Goal: Ask a question

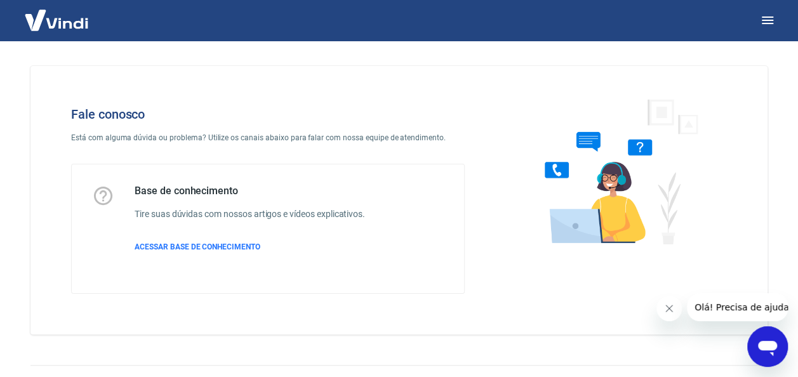
click at [768, 347] on icon "Abrir janela de mensagens" at bounding box center [767, 348] width 19 height 15
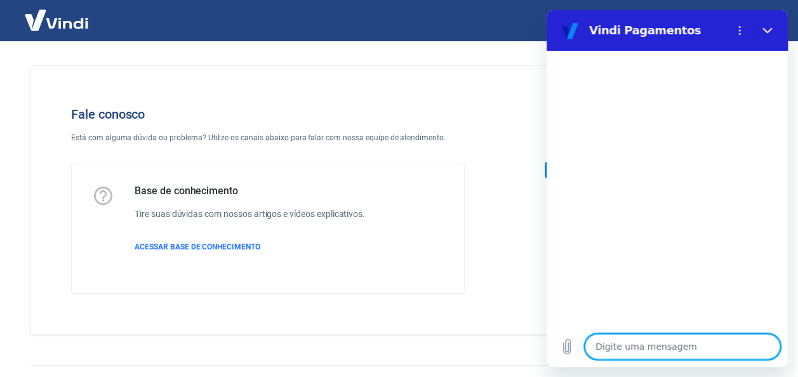
click at [697, 346] on textarea at bounding box center [683, 346] width 196 height 25
type textarea "O"
type textarea "x"
type textarea "OI"
type textarea "x"
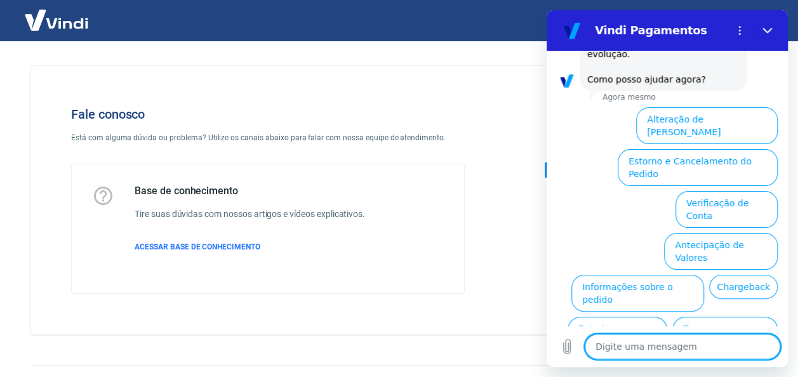
scroll to position [424, 0]
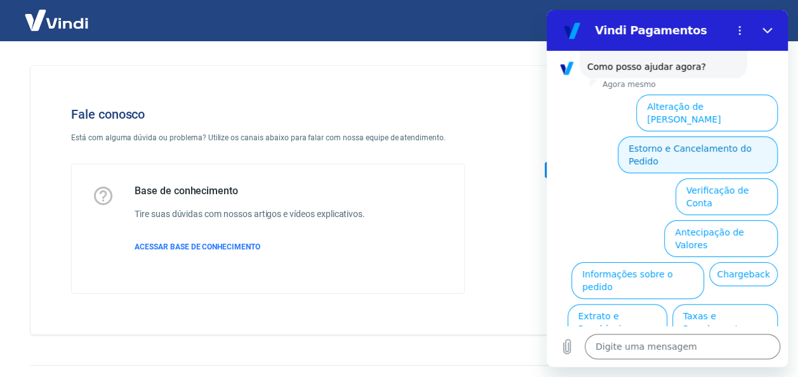
click at [734, 137] on button "Estorno e Cancelamento do Pedido" at bounding box center [698, 155] width 160 height 37
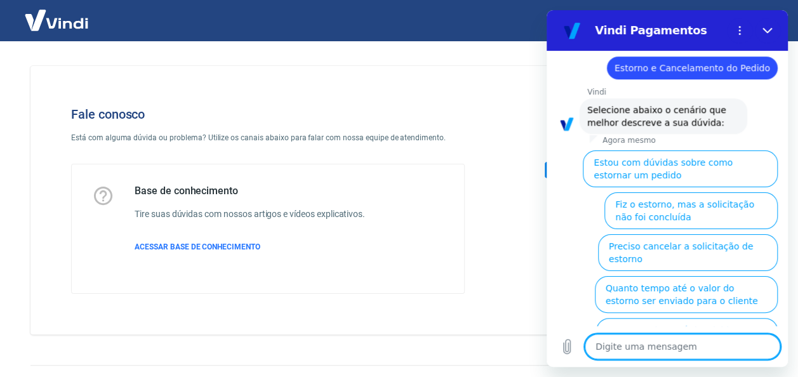
scroll to position [473, 0]
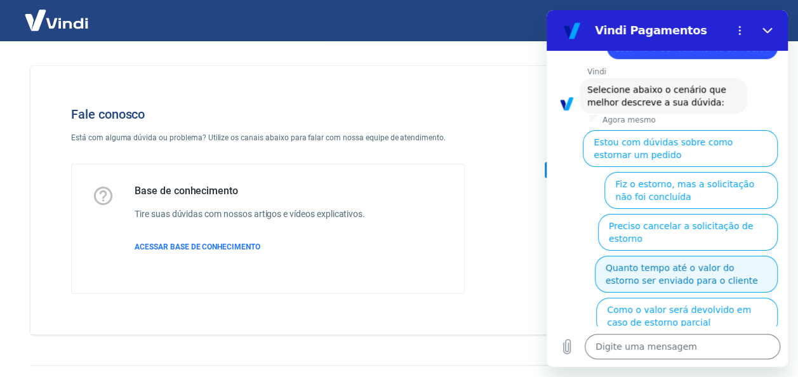
click at [697, 256] on button "Quanto tempo até o valor do estorno ser enviado para o cliente" at bounding box center [686, 274] width 183 height 37
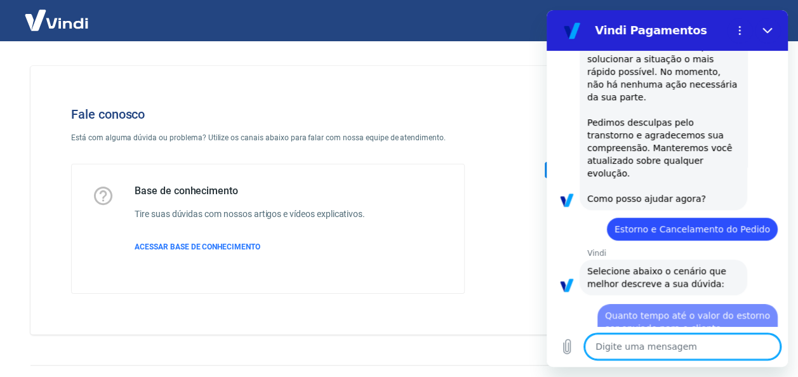
type textarea "x"
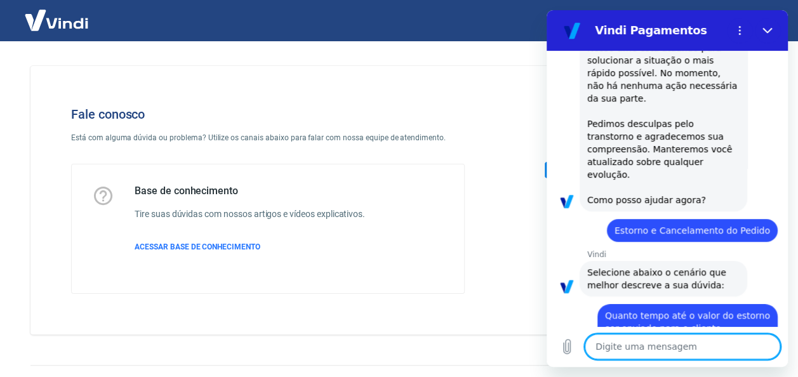
scroll to position [293, 0]
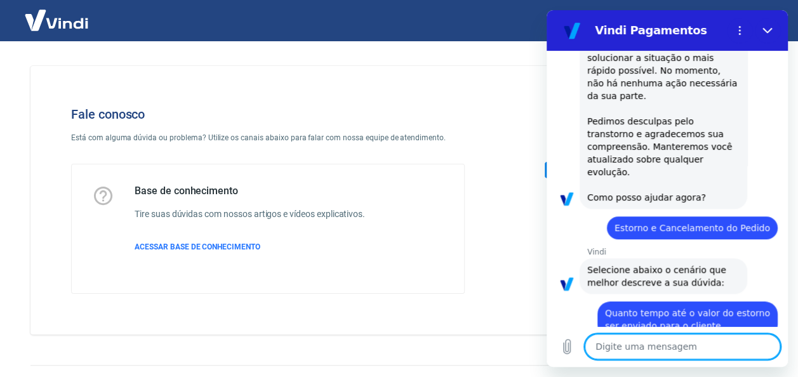
click at [633, 343] on textarea at bounding box center [683, 346] width 196 height 25
type textarea "F"
type textarea "x"
type textarea "Fi"
type textarea "x"
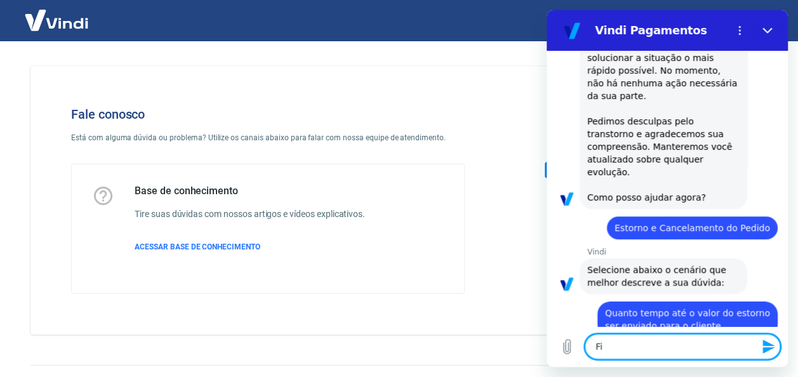
type textarea "Fiz"
type textarea "x"
type textarea "Fiz"
type textarea "x"
type textarea "Fiz o"
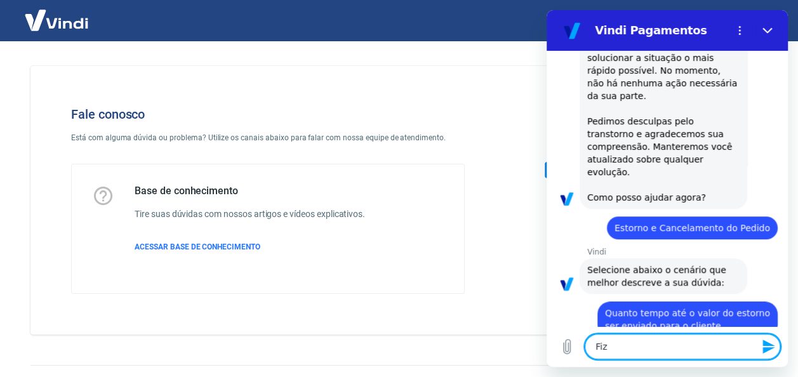
type textarea "x"
type textarea "Fiz o"
type textarea "x"
type textarea "Fiz o e"
type textarea "x"
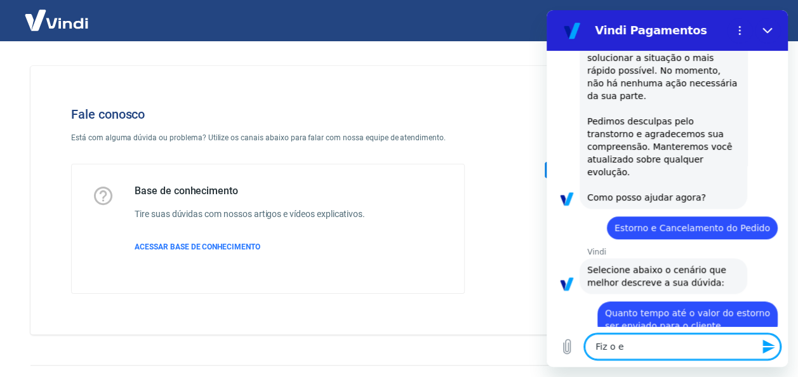
type textarea "Fiz o es"
type textarea "x"
type textarea "Fiz o est"
type textarea "x"
type textarea "Fiz o esto"
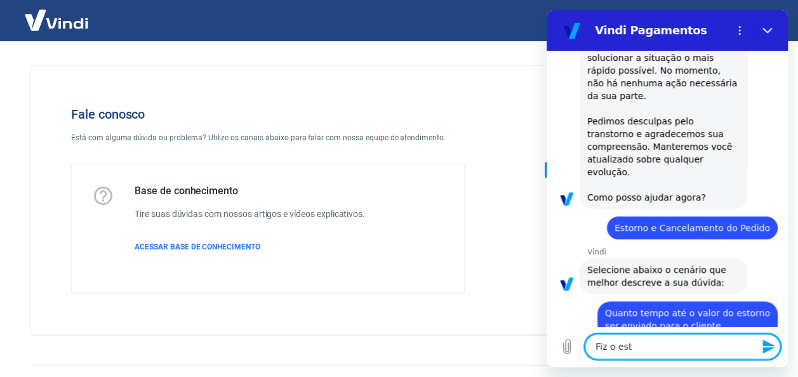
type textarea "x"
type textarea "Fiz o estor"
type textarea "x"
type textarea "Fiz o estorn"
type textarea "x"
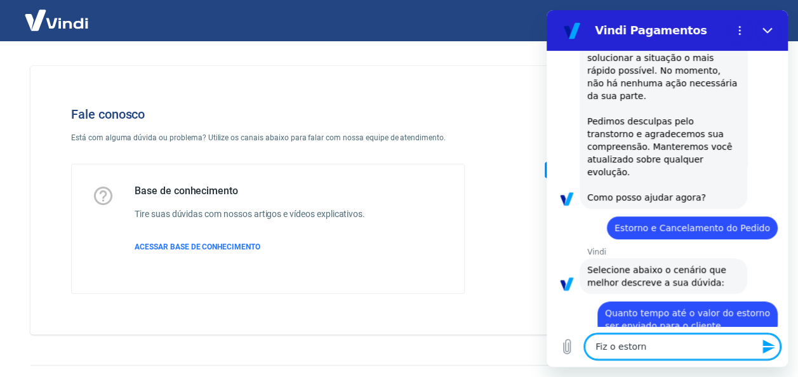
type textarea "Fiz o estorno"
type textarea "x"
type textarea "Fiz o estorno"
type textarea "x"
type textarea "Fiz o estorno d"
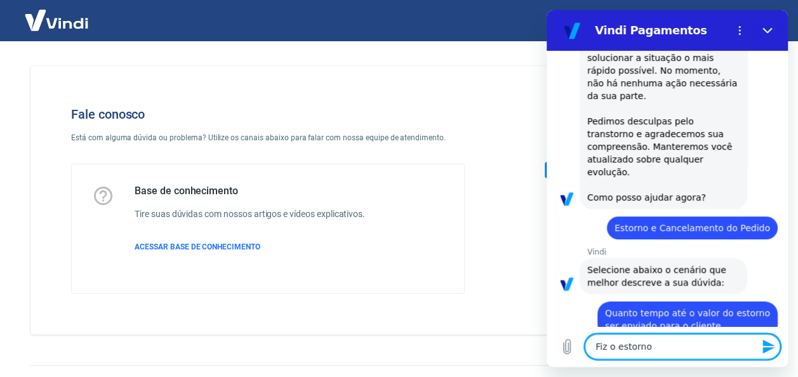
type textarea "x"
type textarea "Fiz o estorno da"
type textarea "x"
type textarea "Fiz o estorno da"
type textarea "x"
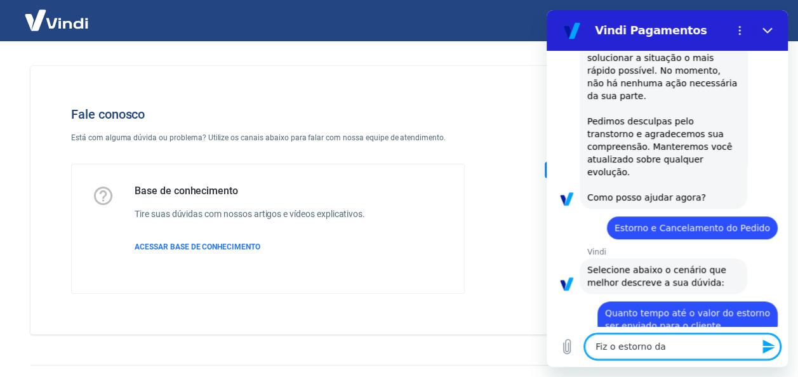
type textarea "Fiz o estorno da v"
type textarea "x"
type textarea "Fiz o estorno da ve"
type textarea "x"
type textarea "Fiz o estorno da ven"
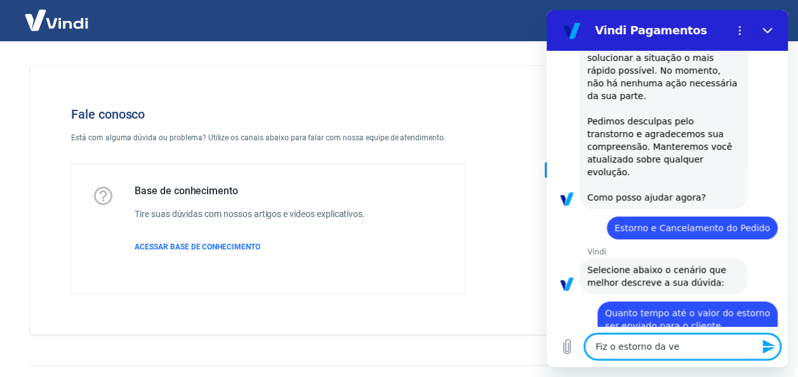
type textarea "x"
type textarea "Fiz o estorno da vend"
type textarea "x"
type textarea "Fiz o estorno da venda"
type textarea "x"
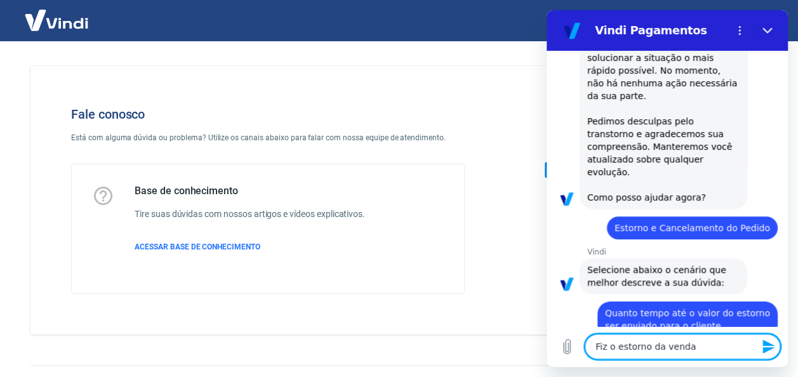
type textarea "Fiz o estorno da venda"
type textarea "x"
type textarea "Fiz o estorno da venda e"
type textarea "x"
type textarea "Fiz o estorno da venda e"
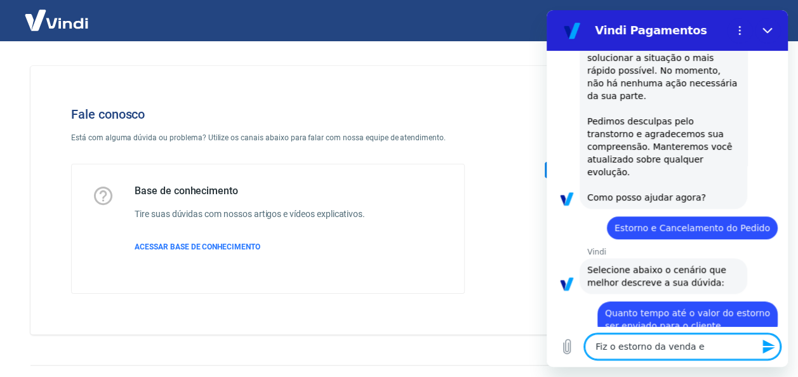
type textarea "x"
type textarea "Fiz o estorno da venda e o"
type textarea "x"
type textarea "Fiz o estorno da venda e o"
type textarea "x"
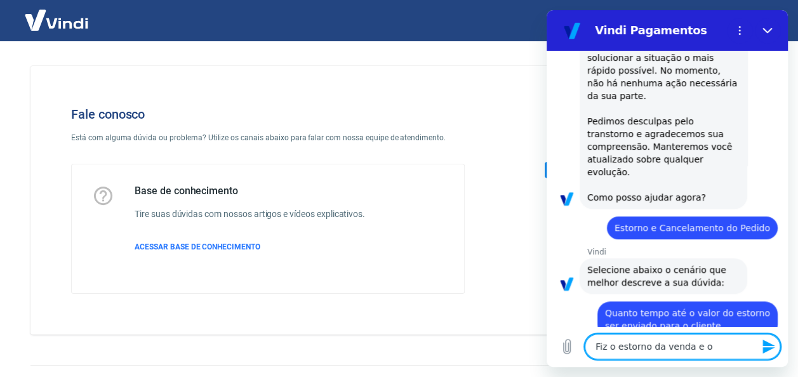
type textarea "Fiz o estorno da venda e o v"
type textarea "x"
type textarea "Fiz o estorno da venda e o va"
type textarea "x"
type textarea "Fiz o estorno da venda e o val"
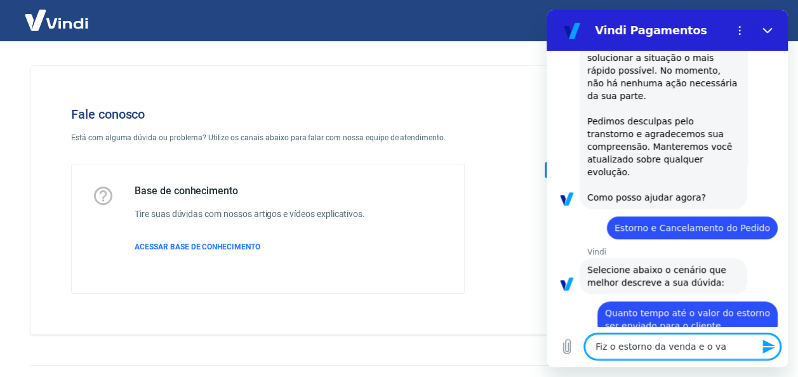
type textarea "x"
type textarea "Fiz o estorno da venda e o valo"
type textarea "x"
type textarea "Fiz o estorno da venda e o valor"
type textarea "x"
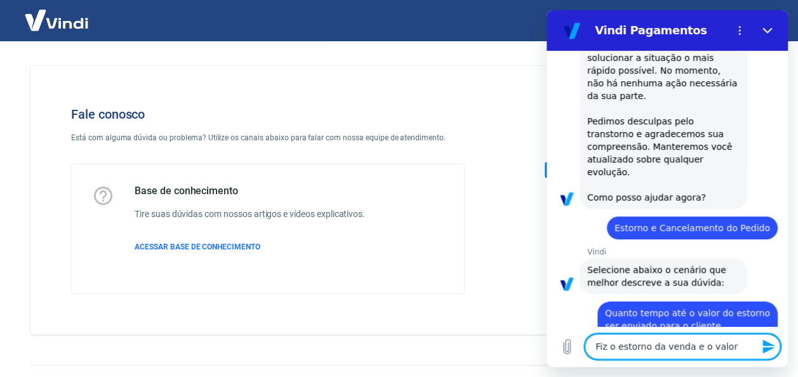
type textarea "Fiz o estorno da venda e o valor"
type textarea "x"
type textarea "Fiz o estorno da venda e o valor a"
type textarea "x"
type textarea "Fiz o estorno da venda e o valor ai"
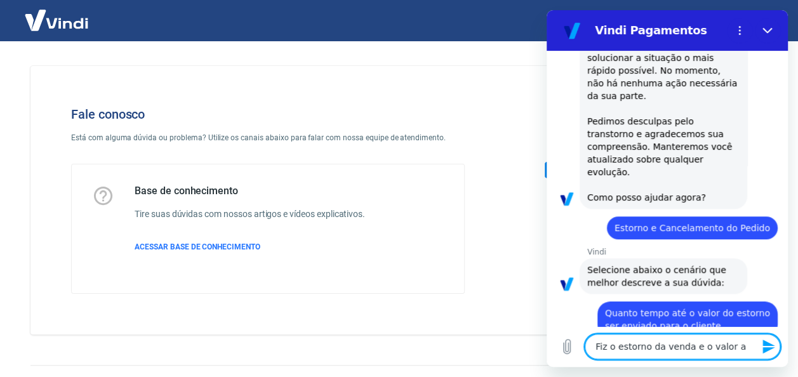
type textarea "x"
type textarea "Fiz o estorno da venda e o valor ain"
type textarea "x"
type textarea "Fiz o estorno da venda e o valor aind"
type textarea "x"
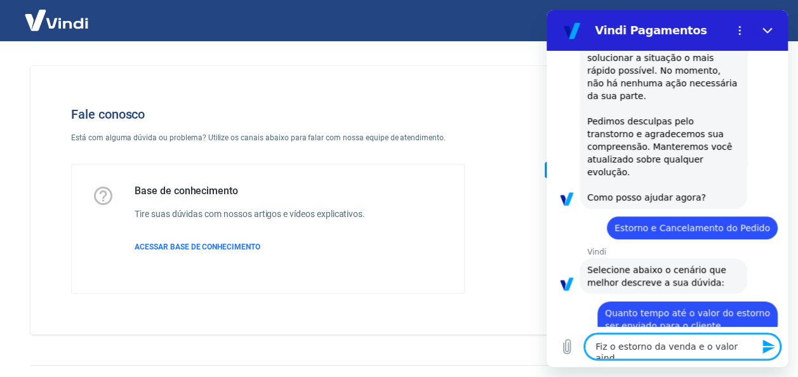
type textarea "Fiz o estorno da venda e o valor ainda"
type textarea "x"
type textarea "Fiz o estorno da venda e o valor ainda"
type textarea "x"
type textarea "Fiz o estorno da venda e o valor ainda n"
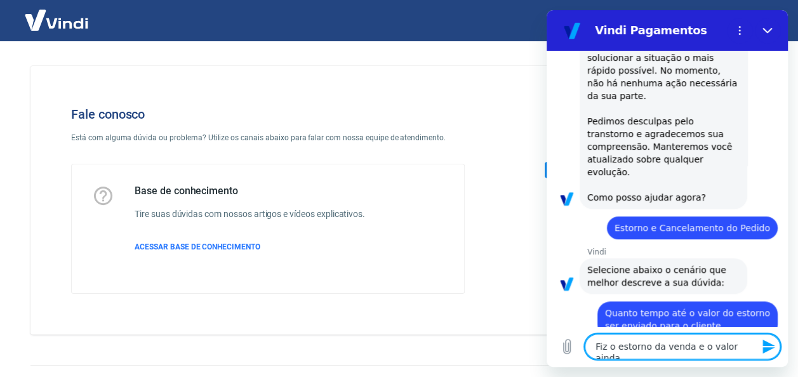
type textarea "x"
type textarea "Fiz o estorno da venda e o valor ainda nã"
type textarea "x"
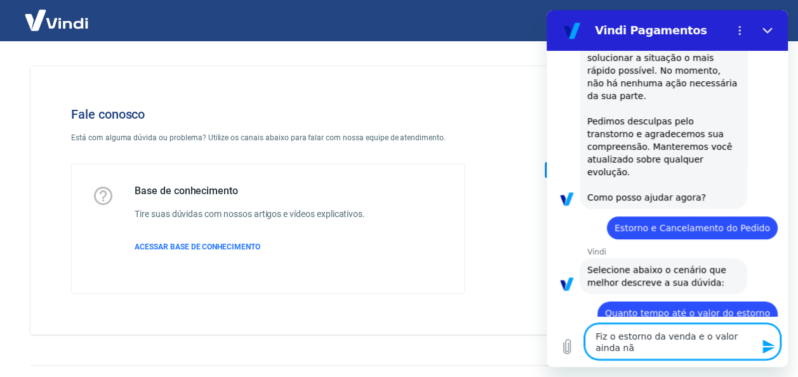
type textarea "Fiz o estorno da venda e o valor ainda não"
type textarea "x"
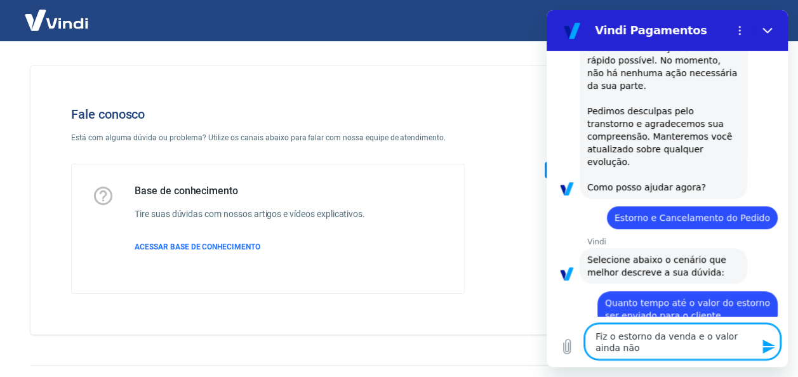
type textarea "Fiz o estorno da venda e o valor ainda não"
type textarea "x"
type textarea "Fiz o estorno da venda e o valor ainda não r"
type textarea "x"
type textarea "Fiz o estorno da venda e o valor ainda não re"
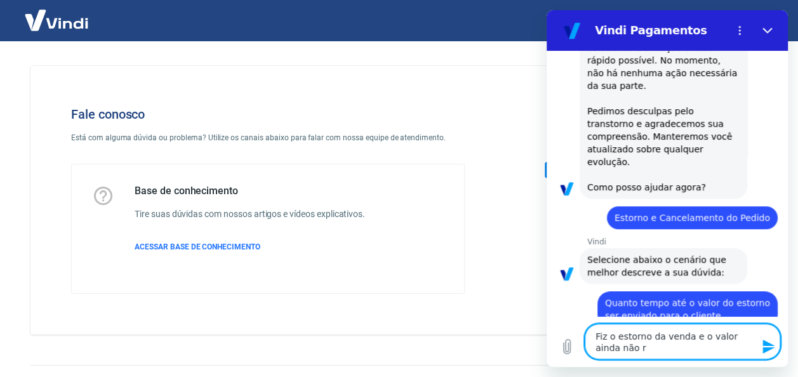
type textarea "x"
type textarea "Fiz o estorno da venda e o valor ainda não ren"
type textarea "x"
type textarea "Fiz o estorno da venda e o valor ainda não reno"
type textarea "x"
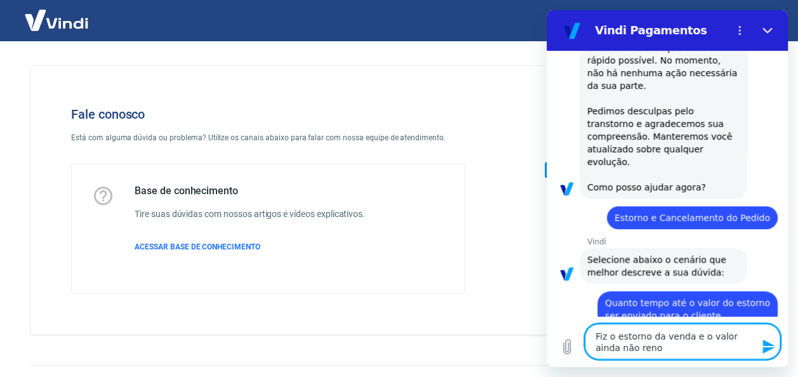
type textarea "Fiz o estorno da venda e o valor ainda não renou"
type textarea "x"
type textarea "Fiz o estorno da venda e o valor ainda não renou"
type textarea "x"
type textarea "Fiz o estorno da venda e o valor ainda não renou n"
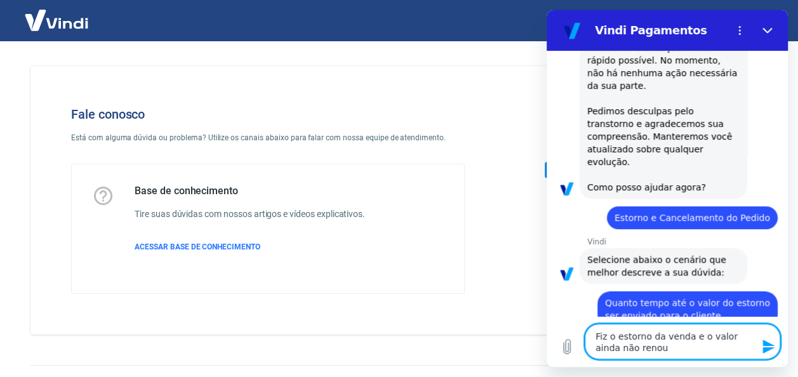
type textarea "x"
type textarea "Fiz o estorno da venda e o valor ainda não renou na"
type textarea "x"
type textarea "Fiz o estorno da venda e o valor ainda não renou na"
type textarea "x"
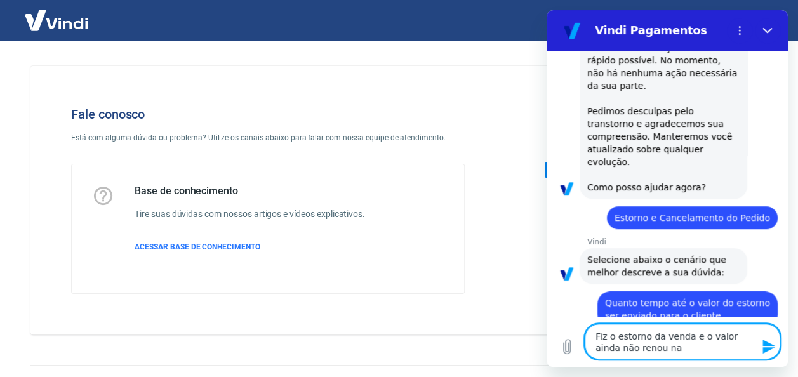
type textarea "Fiz o estorno da venda e o valor ainda não renou na c"
type textarea "x"
type textarea "Fiz o estorno da venda e o valor ainda não renou na co"
type textarea "x"
type textarea "Fiz o estorno da venda e o valor ainda não renou na con"
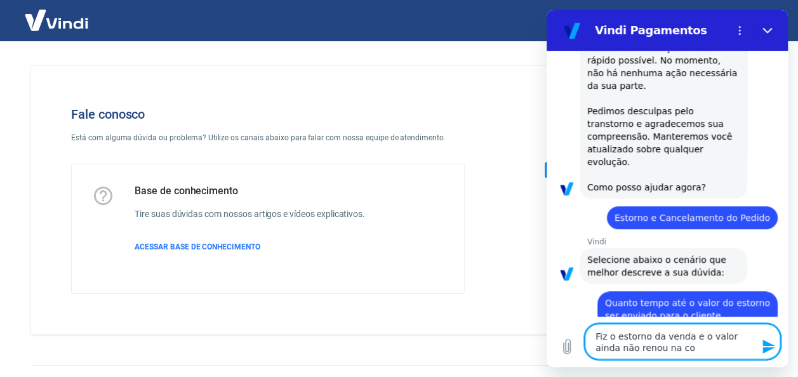
type textarea "x"
type textarea "Fiz o estorno da venda e o valor ainda não renou na cont"
type textarea "x"
type textarea "Fiz o estorno da venda e o valor ainda não renou na conta"
type textarea "x"
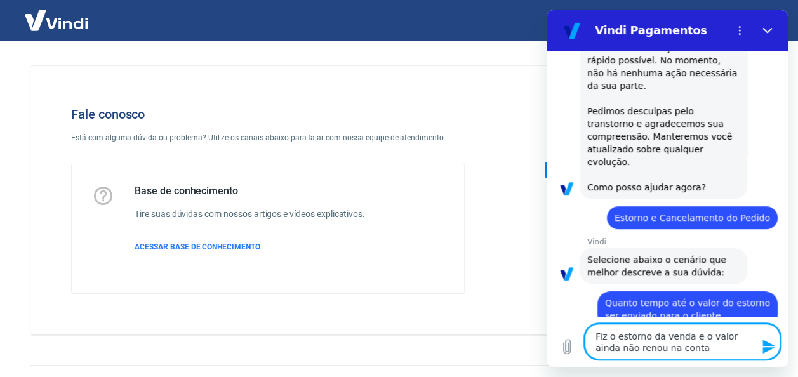
type textarea "Fiz o estorno da venda e o valor ainda não renou na conta"
type textarea "x"
type textarea "Fiz o estorno da venda e o valor ainda não renou na conta d"
type textarea "x"
type textarea "Fiz o estorno da venda e o valor ainda não renou na conta do"
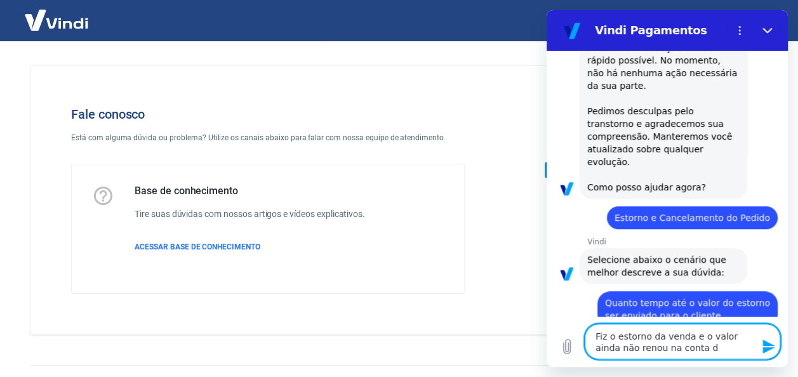
type textarea "x"
type textarea "Fiz o estorno da venda e o valor ainda não renou na conta do"
type textarea "x"
type textarea "Fiz o estorno da venda e o valor ainda não renou na conta do c"
type textarea "x"
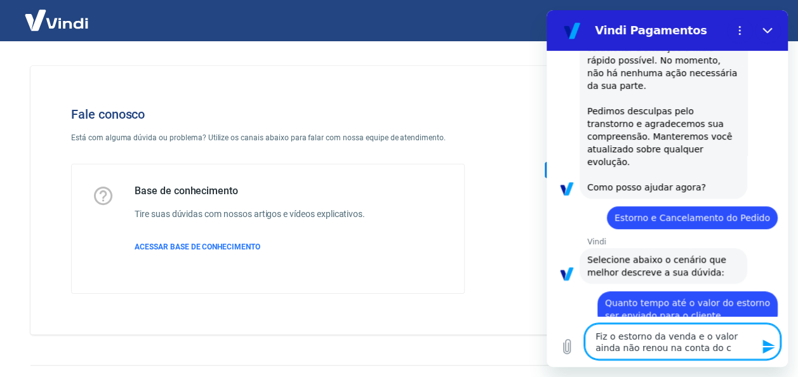
type textarea "Fiz o estorno da venda e o valor ainda não renou na conta do cl"
type textarea "x"
type textarea "Fiz o estorno da venda e o valor ainda não renou na conta do cli"
type textarea "x"
type textarea "Fiz o estorno da venda e o valor ainda não renou na conta do clie"
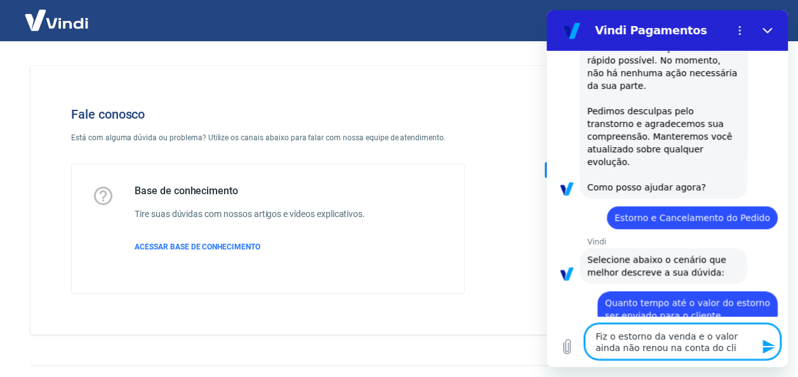
type textarea "x"
type textarea "Fiz o estorno da venda e o valor ainda não renou na conta do clien"
type textarea "x"
type textarea "Fiz o estorno da venda e o valor ainda não renou na conta do client"
type textarea "x"
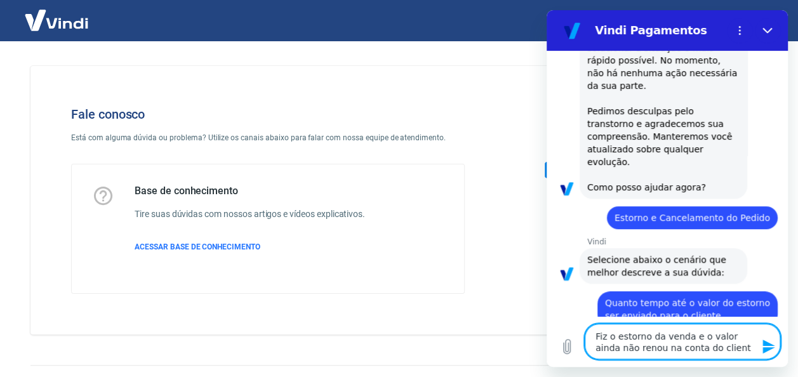
type textarea "Fiz o estorno da venda e o valor ainda não renou na conta do cliente"
type textarea "x"
drag, startPoint x: 629, startPoint y: 348, endPoint x: 615, endPoint y: 354, distance: 15.7
click at [607, 354] on textarea "Fiz o estorno da venda e o valor ainda não renou na conta do cliente" at bounding box center [683, 342] width 196 height 36
click at [636, 351] on textarea "Fiz o estorno da venda e o valor ainda não renou na conta do cliente" at bounding box center [683, 342] width 196 height 36
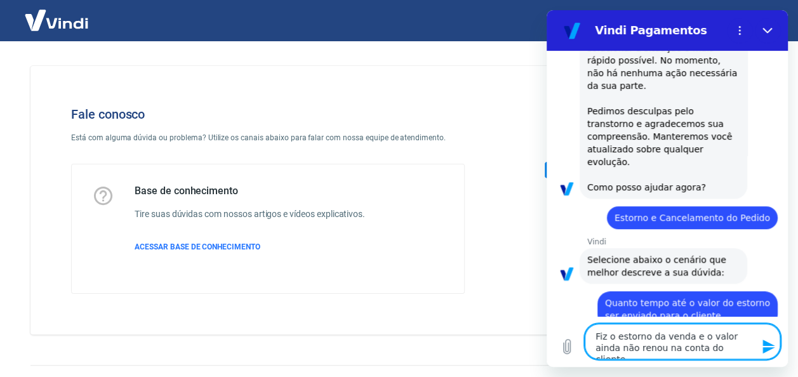
type textarea "Fiz o estorno da venda e o valor ainda não reno na conta do cliente"
type textarea "x"
type textarea "Fiz o estorno da venda e o valor ainda não ren na conta do cliente"
type textarea "x"
type textarea "Fiz o estorno da venda e o valor ainda não re na conta do cliente"
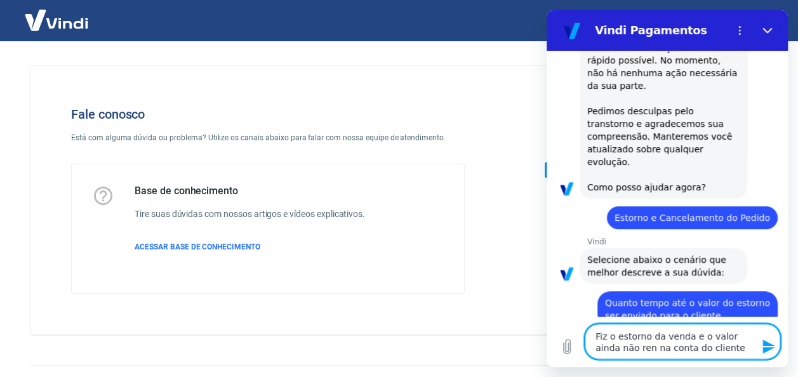
type textarea "x"
type textarea "Fiz o estorno da venda e o valor ainda não ret na conta do cliente"
type textarea "x"
type textarea "Fiz o estorno da venda e o valor ainda não reto na conta do cliente"
type textarea "x"
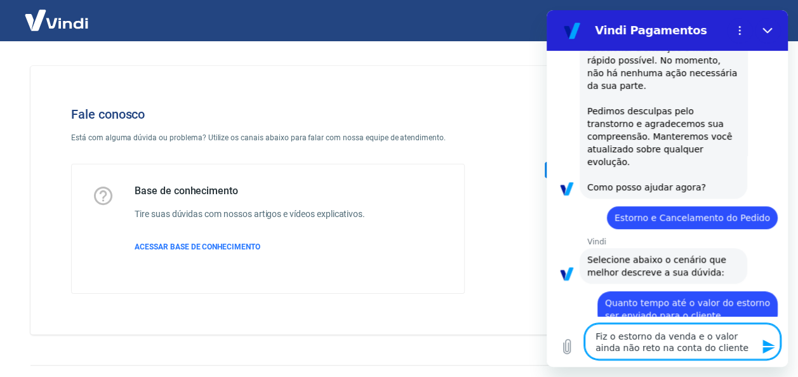
type textarea "Fiz o estorno da venda e o valor ainda não retor na conta do cliente"
type textarea "x"
type textarea "Fiz o estorno da venda e o valor ainda não retorn na conta do cliente"
type textarea "x"
type textarea "Fiz o estorno da venda e o valor ainda não retorno na conta do cliente"
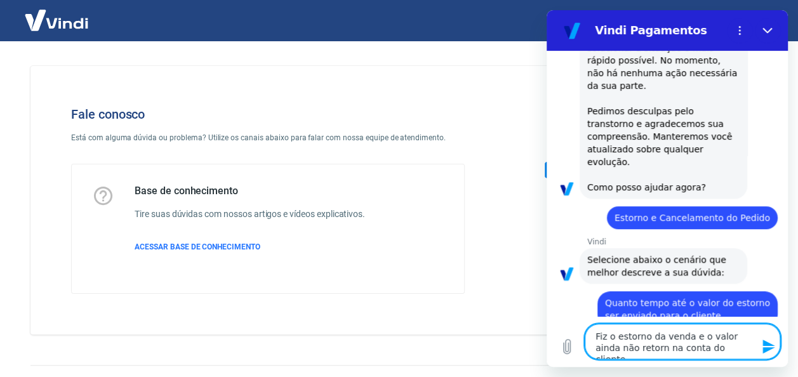
type textarea "x"
type textarea "Fiz o estorno da venda e o valor ainda não retornou na conta do cliente"
type textarea "x"
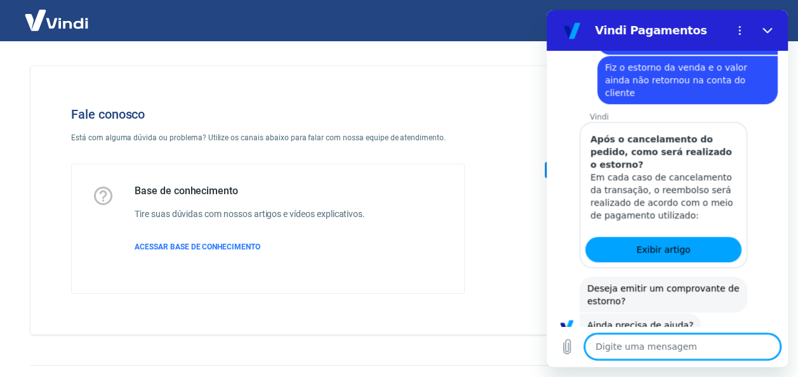
scroll to position [578, 0]
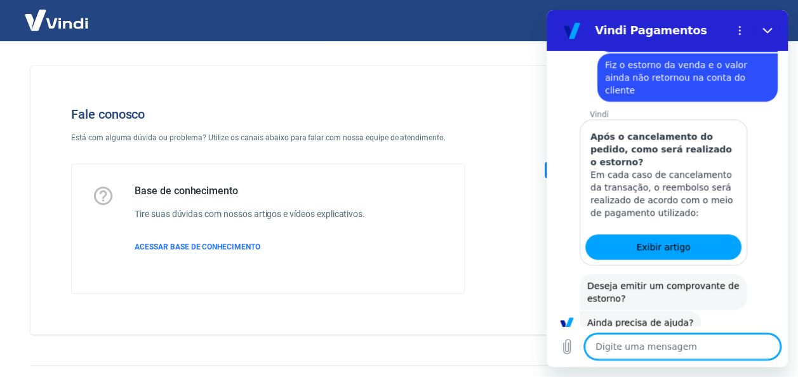
click at [700, 351] on button "Sim" at bounding box center [715, 363] width 37 height 24
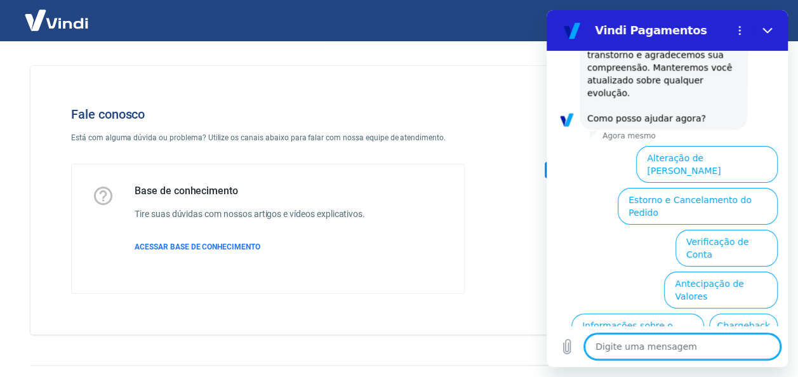
scroll to position [1134, 0]
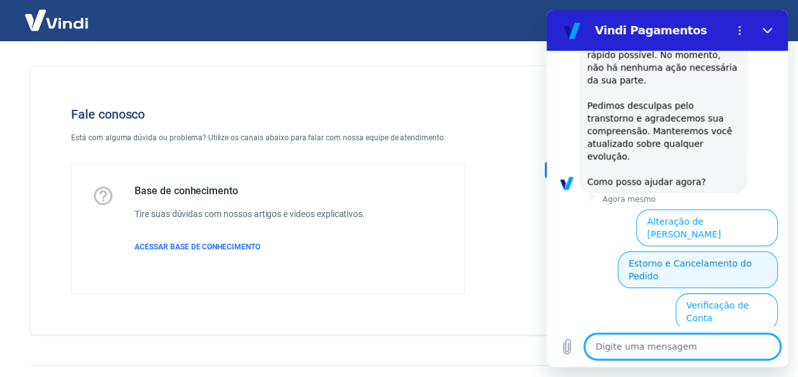
click at [651, 252] on button "Estorno e Cancelamento do Pedido" at bounding box center [698, 270] width 160 height 37
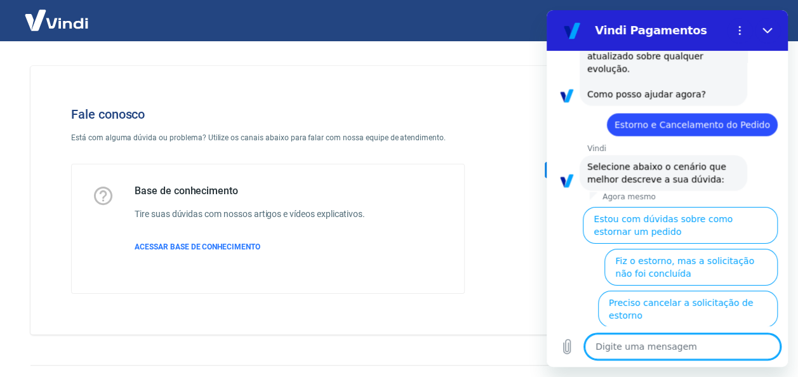
scroll to position [1247, 0]
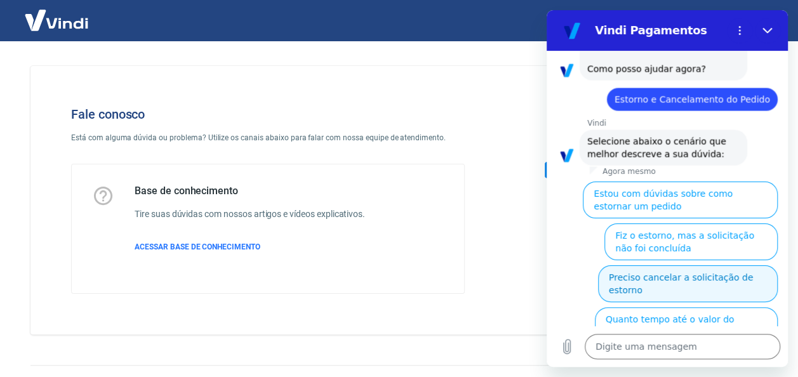
click at [666, 265] on button "Preciso cancelar a solicitação de estorno" at bounding box center [688, 283] width 180 height 37
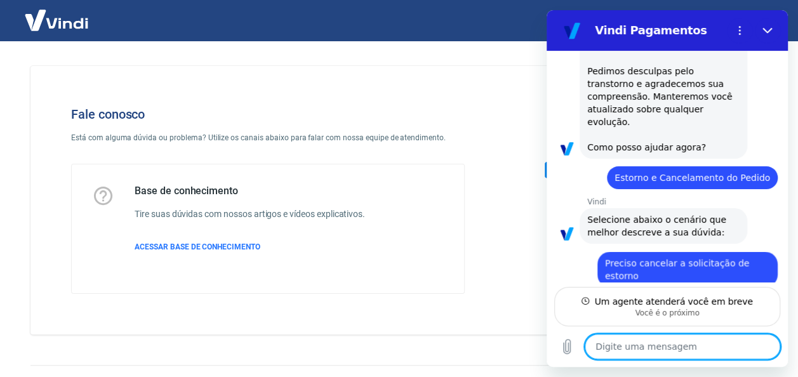
scroll to position [1156, 0]
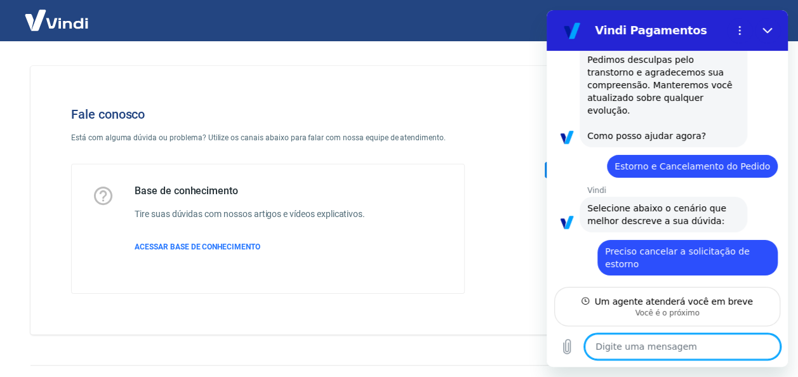
type textarea "x"
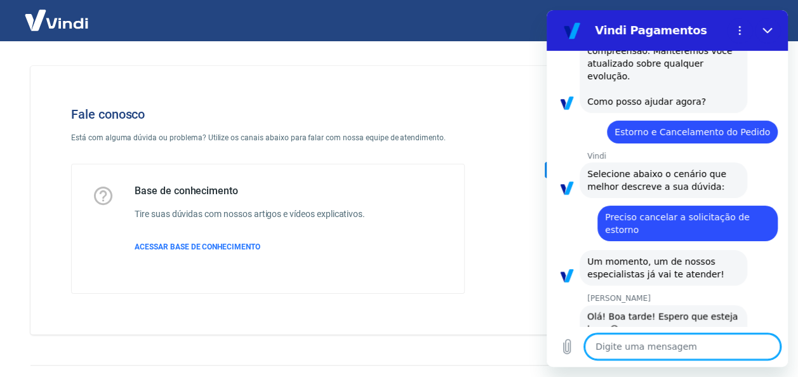
scroll to position [1217, 0]
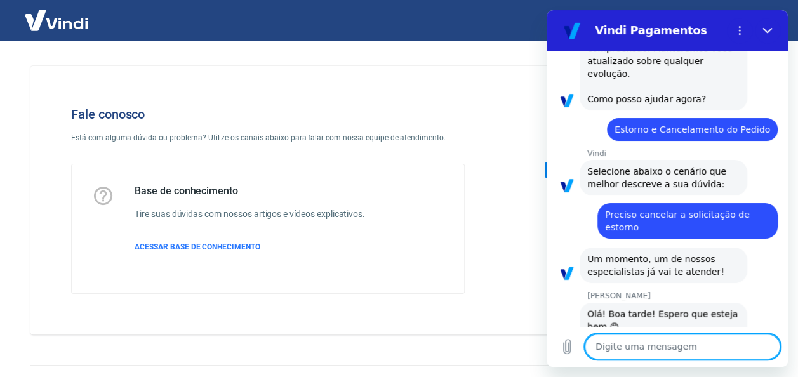
click at [662, 338] on textarea at bounding box center [683, 346] width 196 height 25
type textarea "i"
type textarea "x"
type textarea "il"
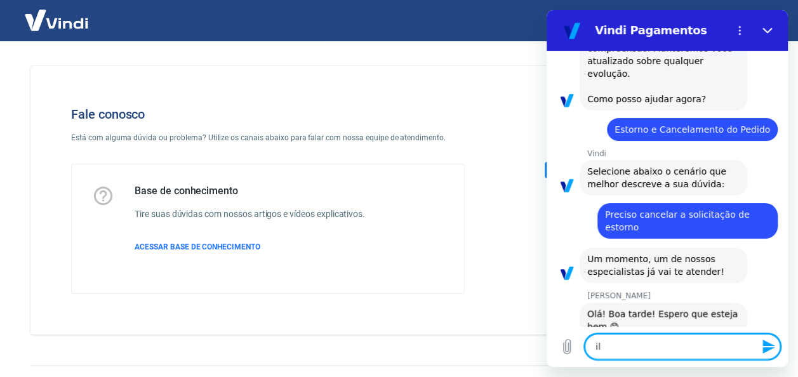
type textarea "x"
type textarea "ilv"
type textarea "x"
type textarea "ilva"
type textarea "x"
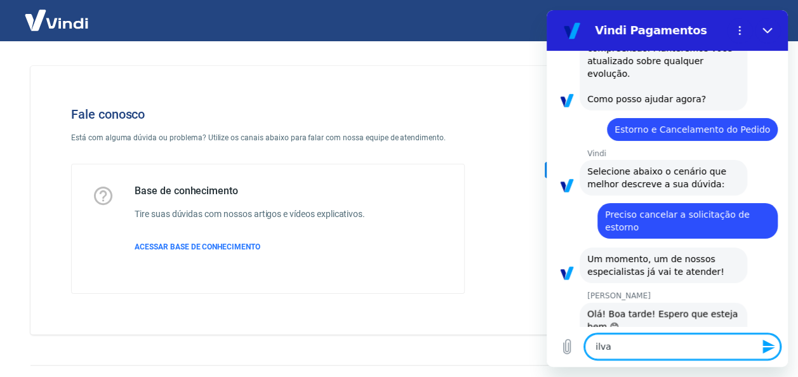
type textarea "ilvan"
type textarea "x"
type textarea "ilvana"
type textarea "x"
type textarea "ilvan"
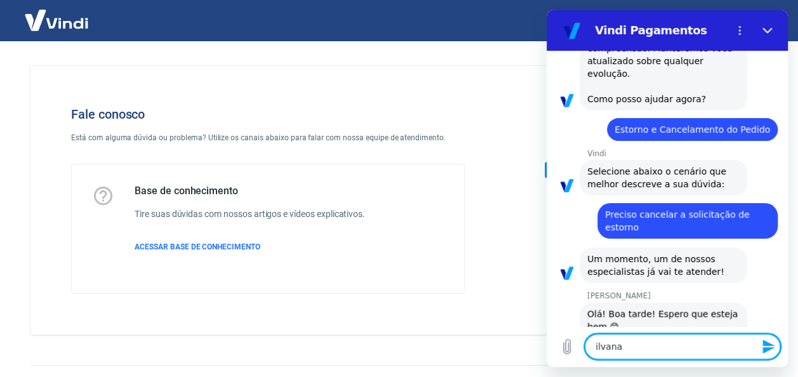
type textarea "x"
type textarea "ilva"
type textarea "x"
type textarea "ilv"
type textarea "x"
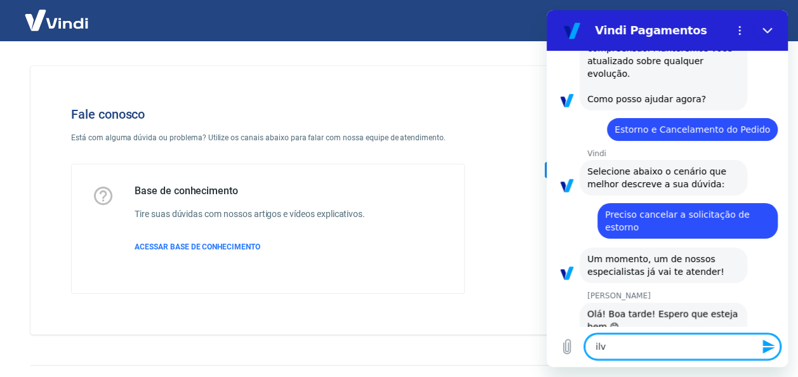
type textarea "il"
type textarea "x"
type textarea "i"
type textarea "x"
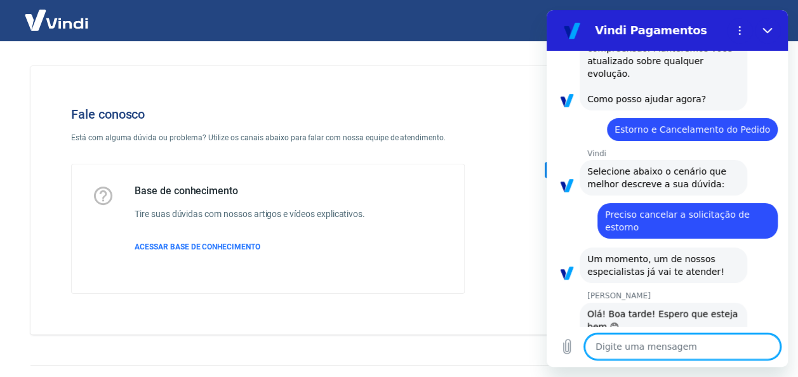
type textarea "S"
type textarea "x"
type textarea "Si"
type textarea "x"
type textarea "Sil"
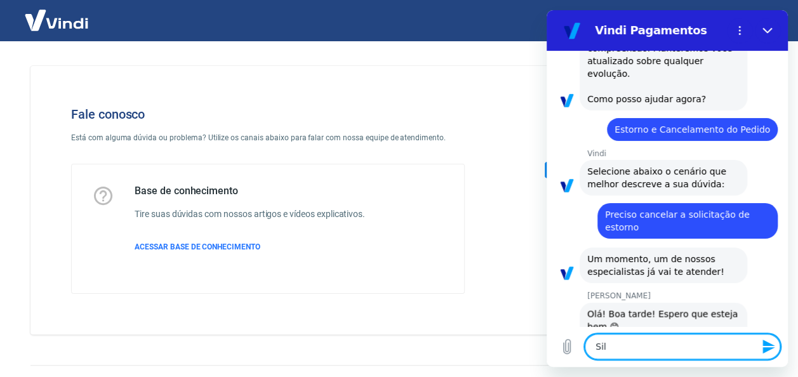
type textarea "x"
type textarea "Silv"
type textarea "x"
type textarea "[PERSON_NAME]"
type textarea "x"
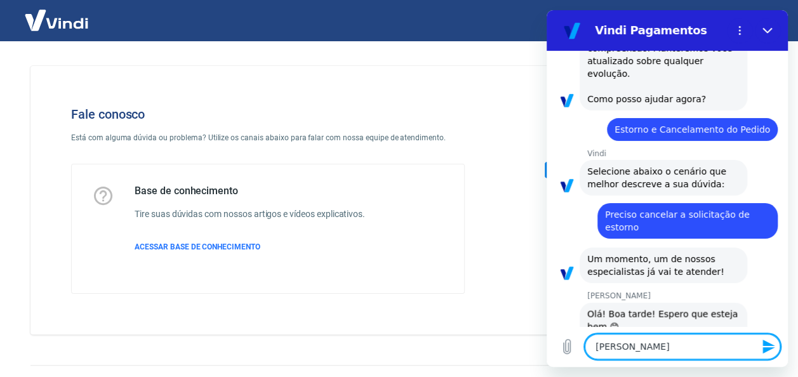
type textarea "Silvan"
type textarea "x"
type textarea "Silvana"
type textarea "x"
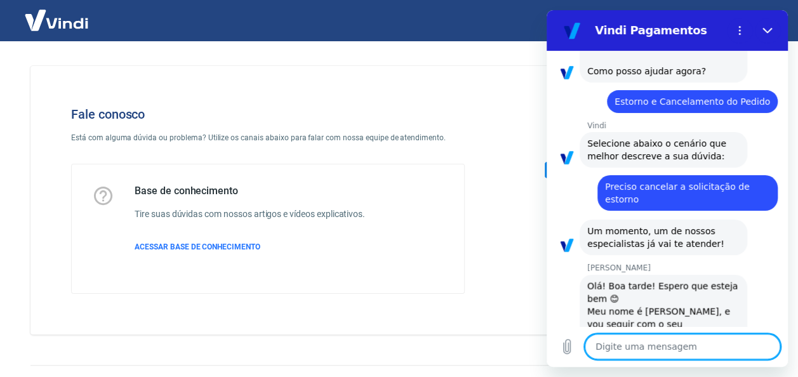
scroll to position [1247, 0]
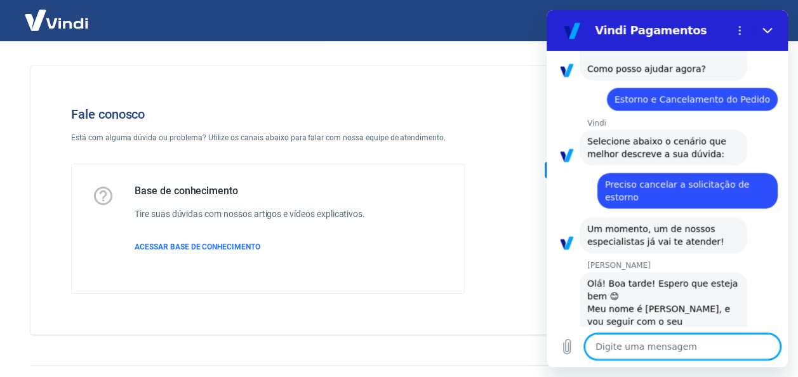
click at [627, 344] on textarea at bounding box center [683, 346] width 196 height 25
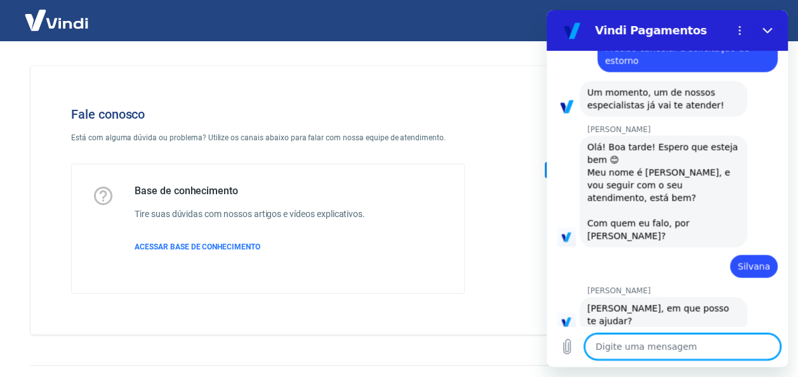
scroll to position [1382, 0]
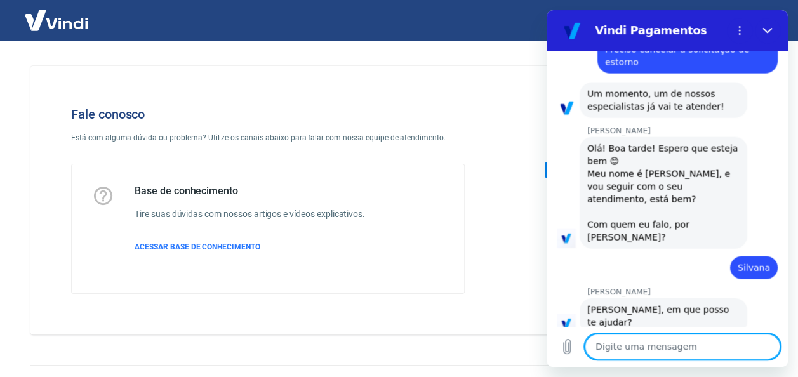
click at [627, 344] on textarea at bounding box center [683, 346] width 196 height 25
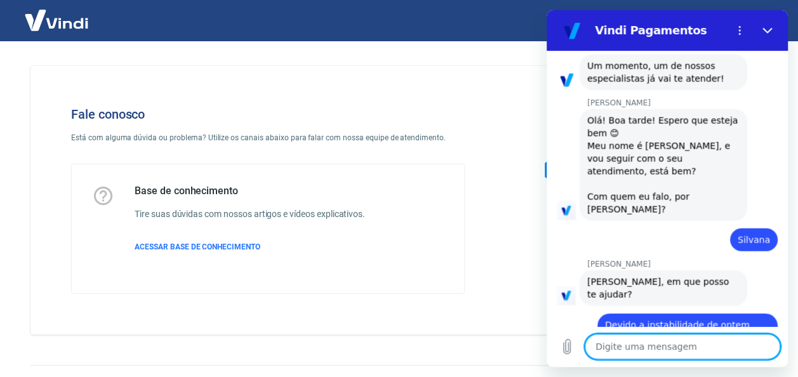
scroll to position [1413, 0]
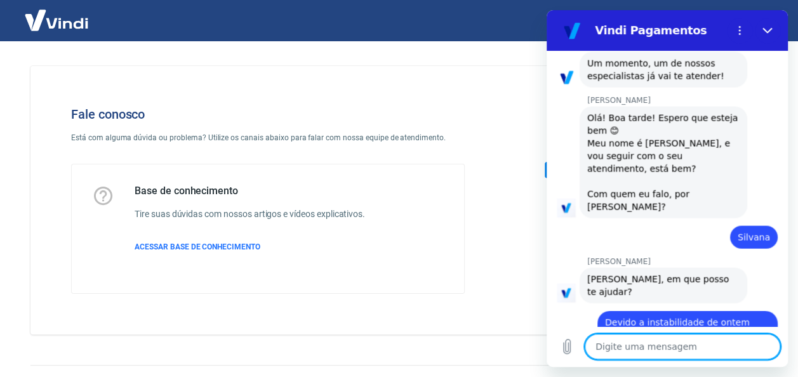
paste textarea "3053"
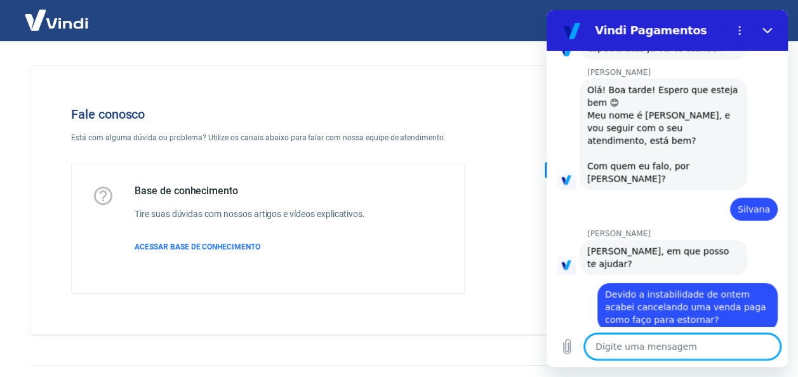
scroll to position [1443, 0]
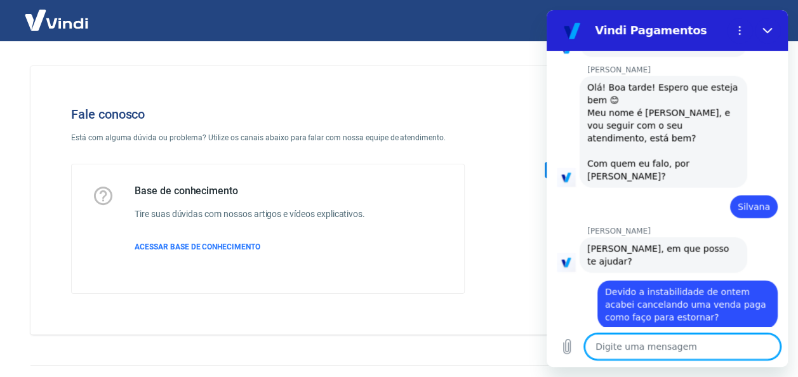
paste textarea "[PERSON_NAME] De Sou"
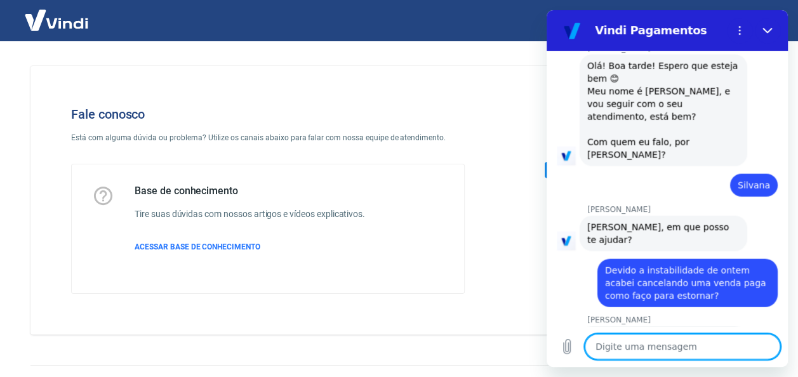
scroll to position [1467, 0]
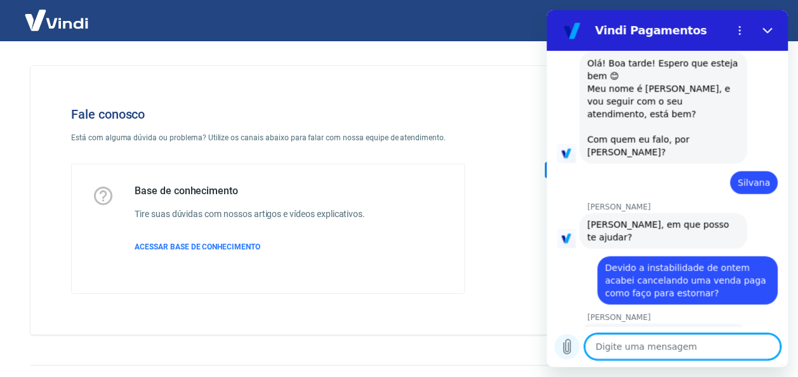
click at [568, 343] on icon "Carregar arquivo" at bounding box center [567, 347] width 7 height 15
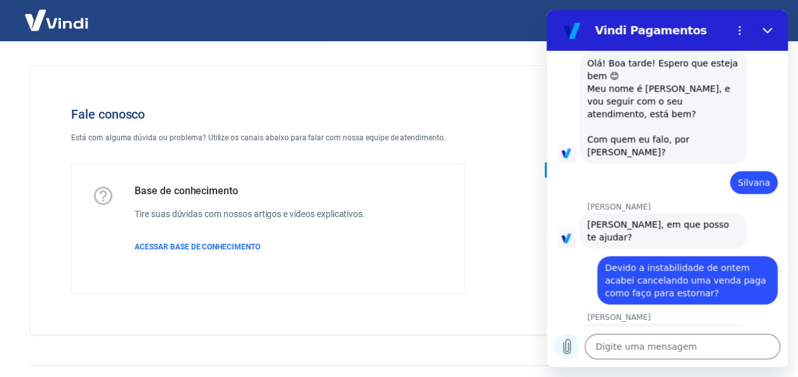
click at [569, 348] on icon "Carregar arquivo" at bounding box center [567, 346] width 15 height 15
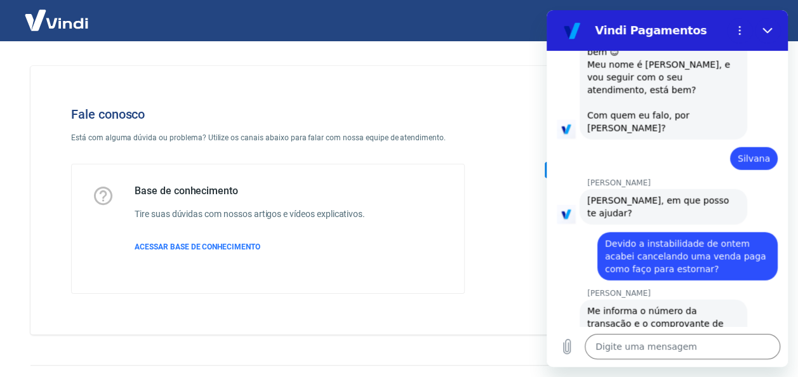
scroll to position [1491, 0]
drag, startPoint x: 467, startPoint y: 330, endPoint x: 523, endPoint y: 348, distance: 58.7
click at [467, 330] on div "Fale conosco Está com alguma dúvida ou problema? Utilize os canais abaixo para …" at bounding box center [398, 200] width 737 height 269
click at [563, 344] on icon "Carregar arquivo" at bounding box center [567, 346] width 15 height 15
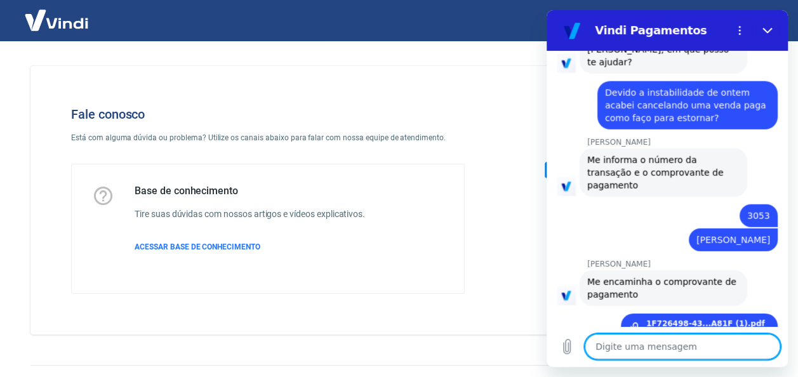
scroll to position [1654, 0]
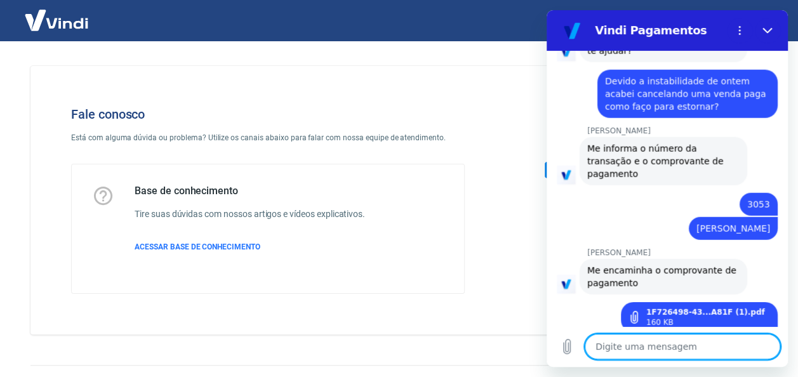
click at [607, 349] on textarea at bounding box center [683, 346] width 196 height 25
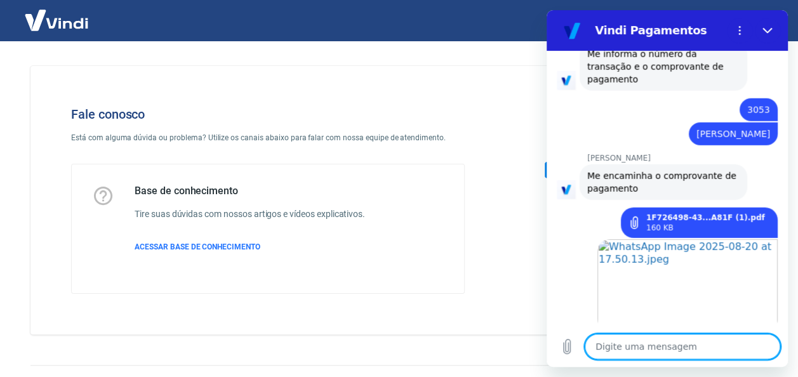
scroll to position [1750, 0]
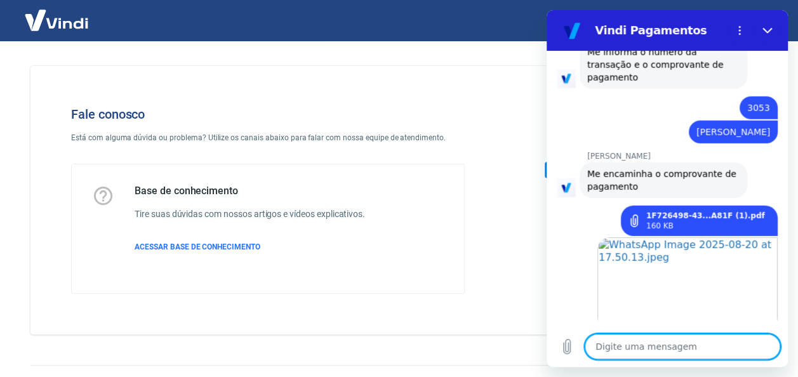
click at [650, 351] on textarea at bounding box center [683, 346] width 196 height 25
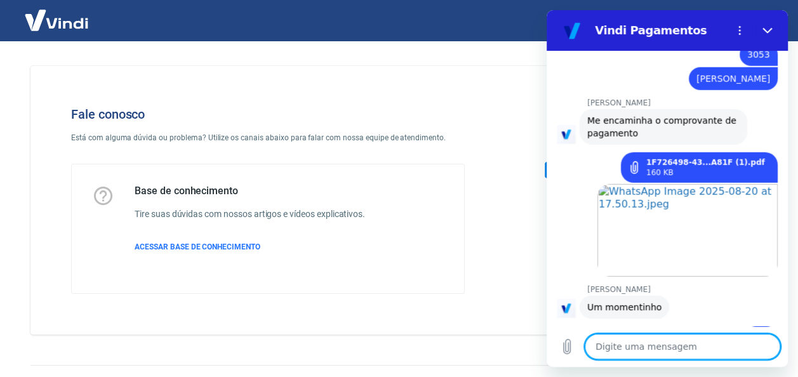
scroll to position [1806, 0]
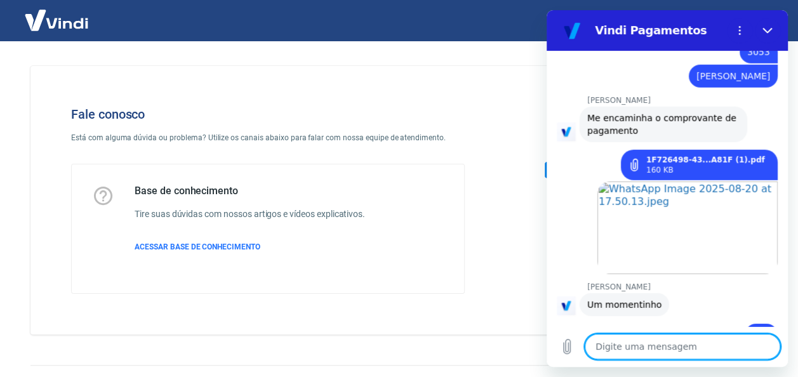
click at [650, 339] on textarea at bounding box center [683, 346] width 196 height 25
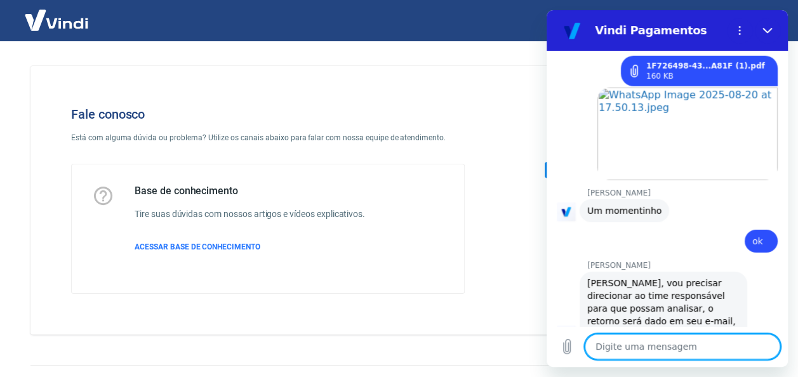
scroll to position [1903, 0]
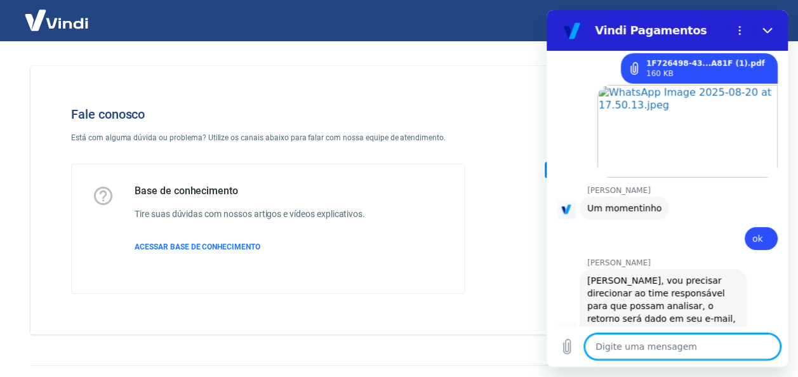
click at [650, 339] on textarea at bounding box center [683, 346] width 196 height 25
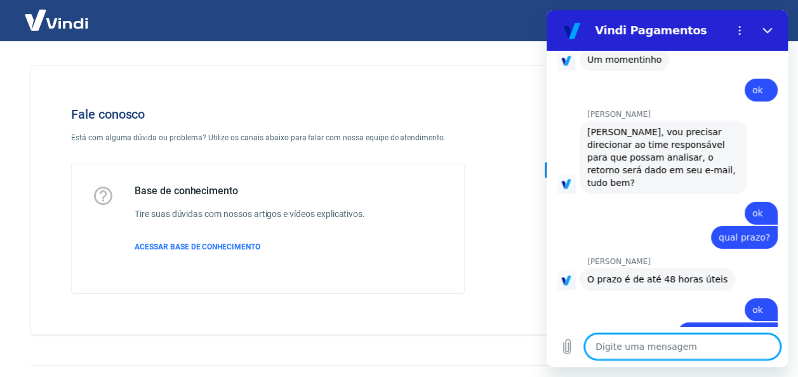
scroll to position [2054, 0]
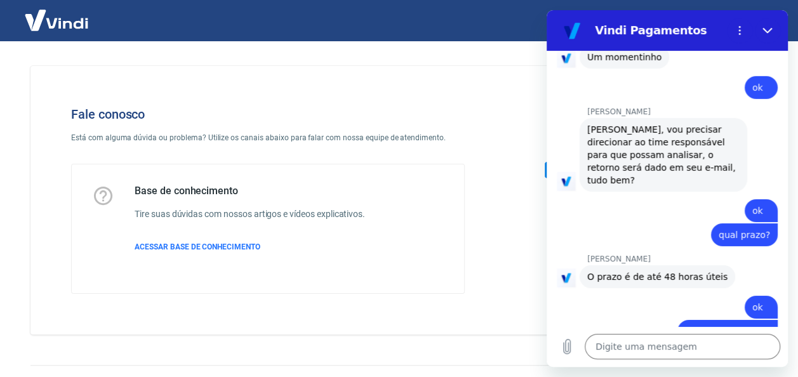
drag, startPoint x: 589, startPoint y: 245, endPoint x: 695, endPoint y: 245, distance: 106.7
click at [695, 362] on div "[PERSON_NAME] diz: Segue o número 1678138" at bounding box center [645, 373] width 131 height 23
copy span "Segue o número 1678138"
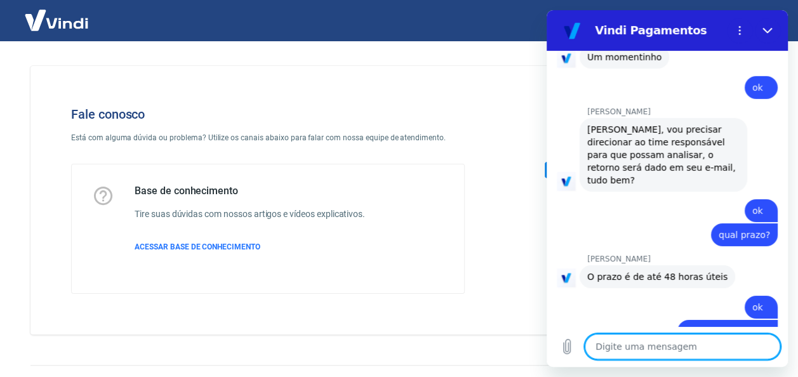
scroll to position [2096, 0]
